Goal: Check status: Check status

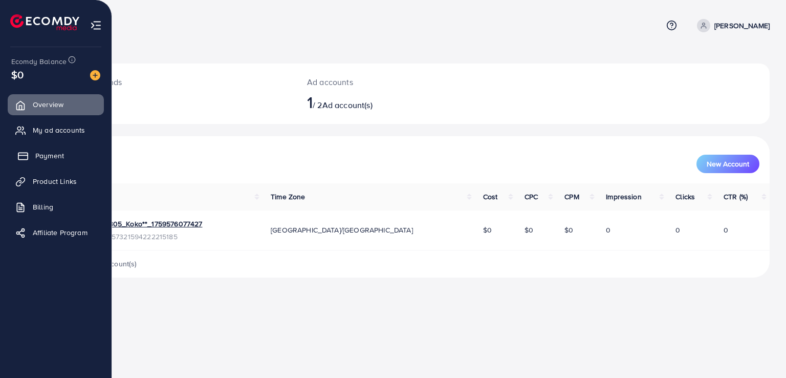
click at [45, 162] on link "Payment" at bounding box center [56, 155] width 96 height 20
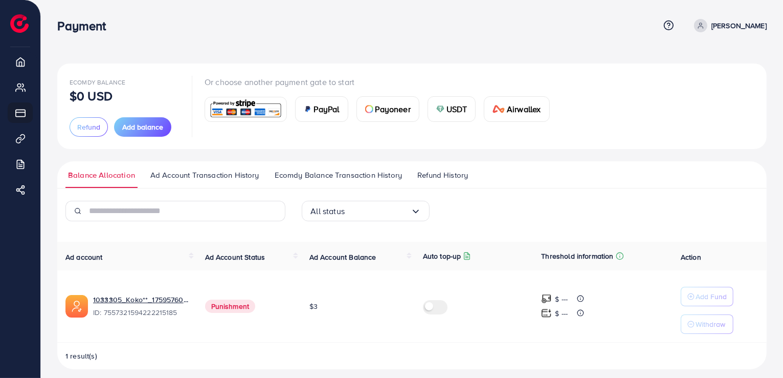
click at [438, 175] on span "Refund History" at bounding box center [442, 174] width 51 height 11
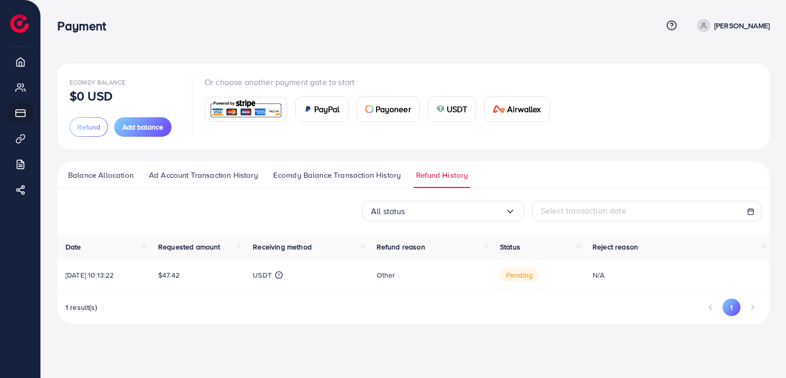
click at [351, 172] on span "Ecomdy Balance Transaction History" at bounding box center [336, 174] width 127 height 11
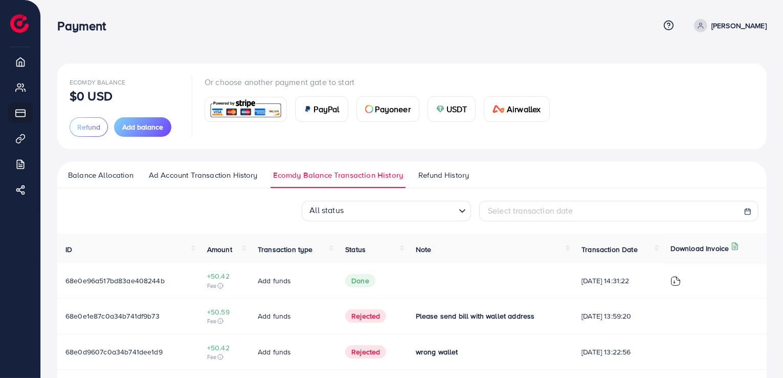
click at [208, 179] on span "Ad Account Transaction History" at bounding box center [203, 174] width 109 height 11
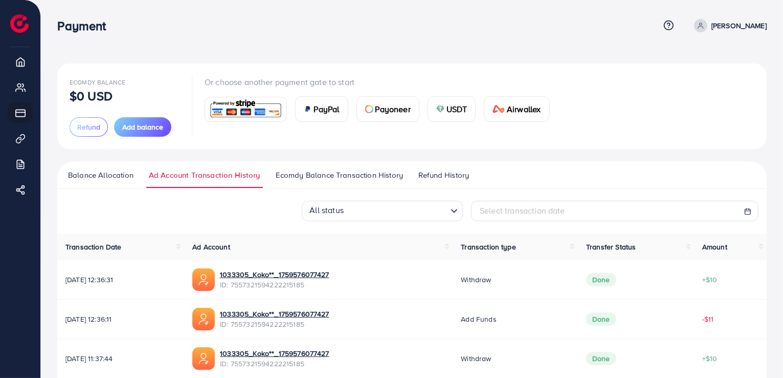
click at [308, 183] on link "Ecomdy Balance Transaction History" at bounding box center [339, 178] width 132 height 18
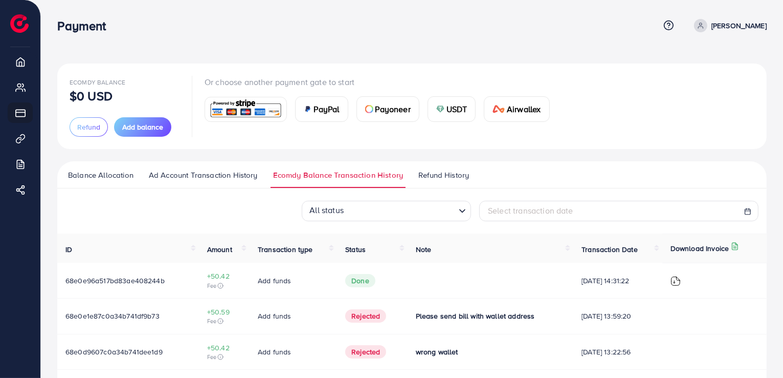
click at [446, 181] on link "Refund History" at bounding box center [444, 178] width 56 height 18
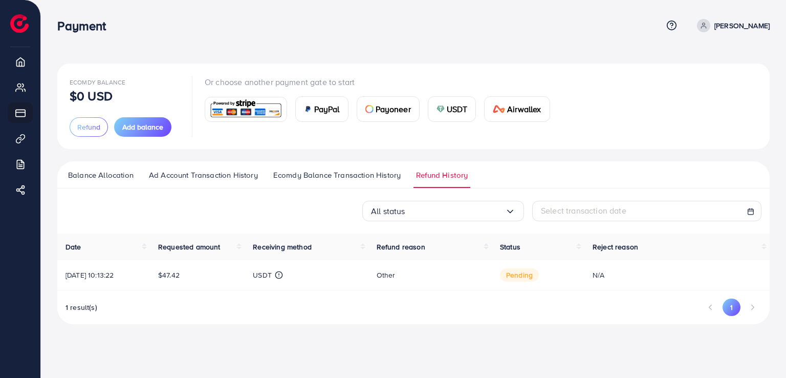
click at [521, 271] on span "pending" at bounding box center [519, 274] width 39 height 13
click at [520, 272] on span "pending" at bounding box center [519, 274] width 39 height 13
click at [519, 272] on span "pending" at bounding box center [519, 274] width 39 height 13
click at [491, 279] on td "Other" at bounding box center [429, 275] width 123 height 30
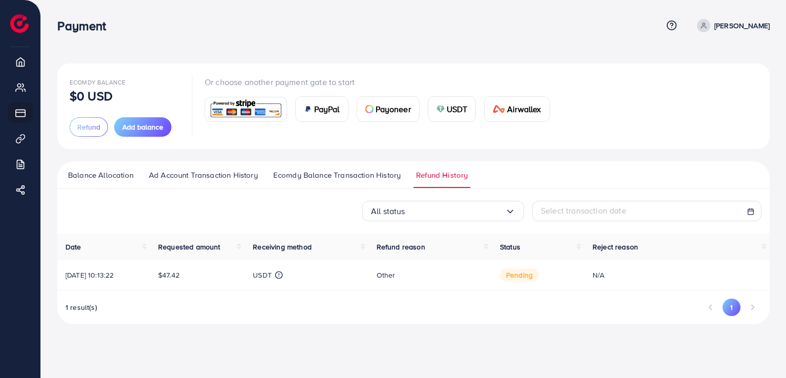
click at [552, 34] on div "Payment Help Center Contact Support Term and policy About Us [PERSON_NAME] Prof…" at bounding box center [413, 26] width 712 height 28
click at [757, 40] on nav "Payment Help Center Contact Support Term and policy About Us [PERSON_NAME] Prof…" at bounding box center [413, 25] width 712 height 36
